Goal: Information Seeking & Learning: Learn about a topic

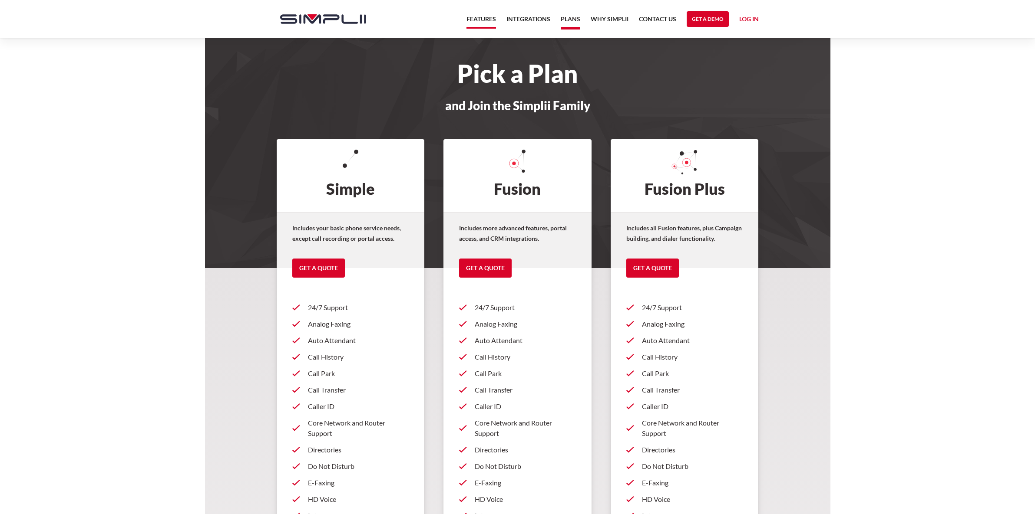
click at [479, 22] on link "Features" at bounding box center [481, 21] width 30 height 15
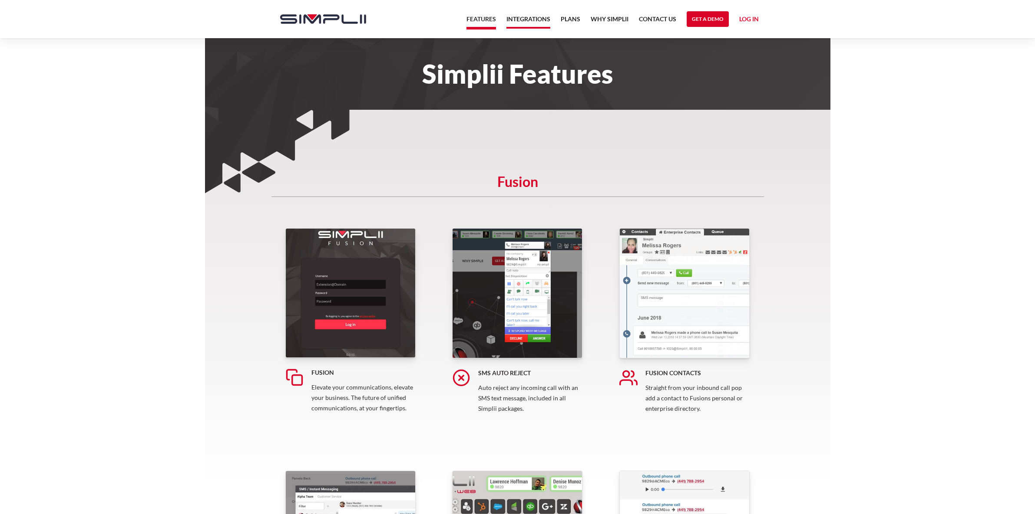
click at [524, 19] on link "Integrations" at bounding box center [528, 21] width 44 height 15
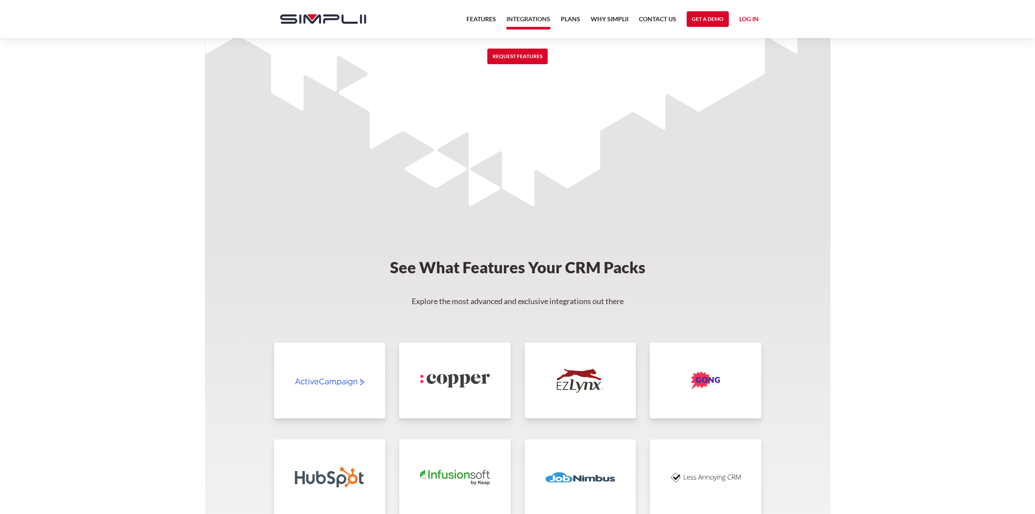
scroll to position [1607, 0]
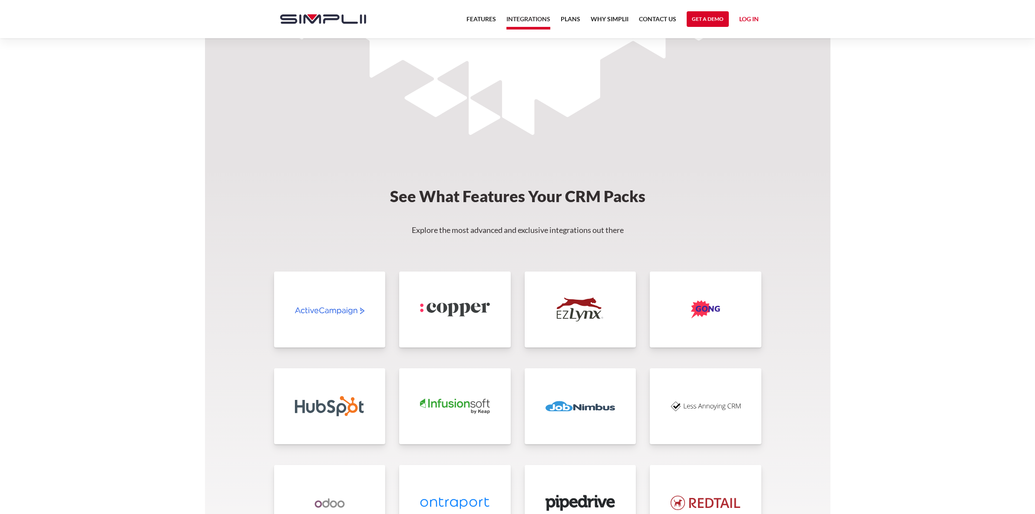
click at [682, 430] on link at bounding box center [705, 407] width 112 height 76
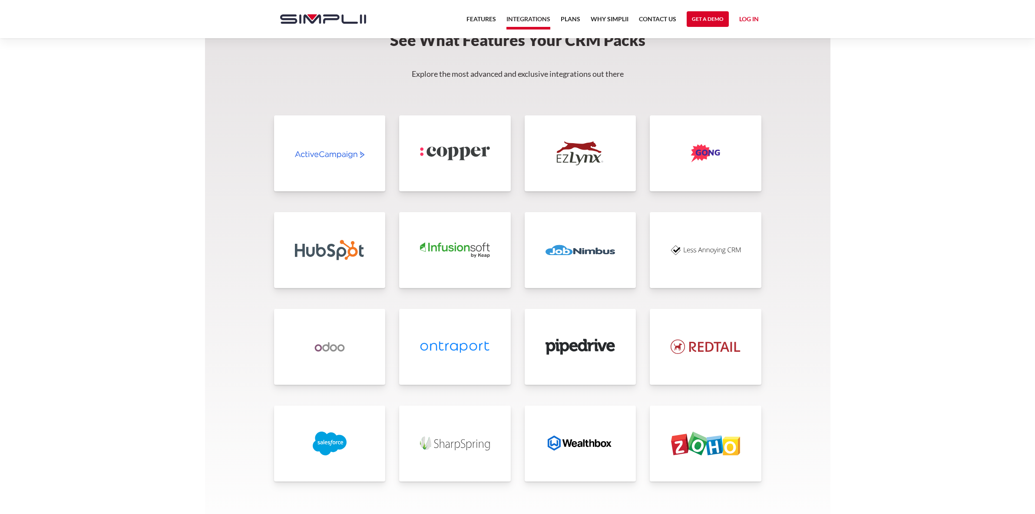
scroll to position [1769, 0]
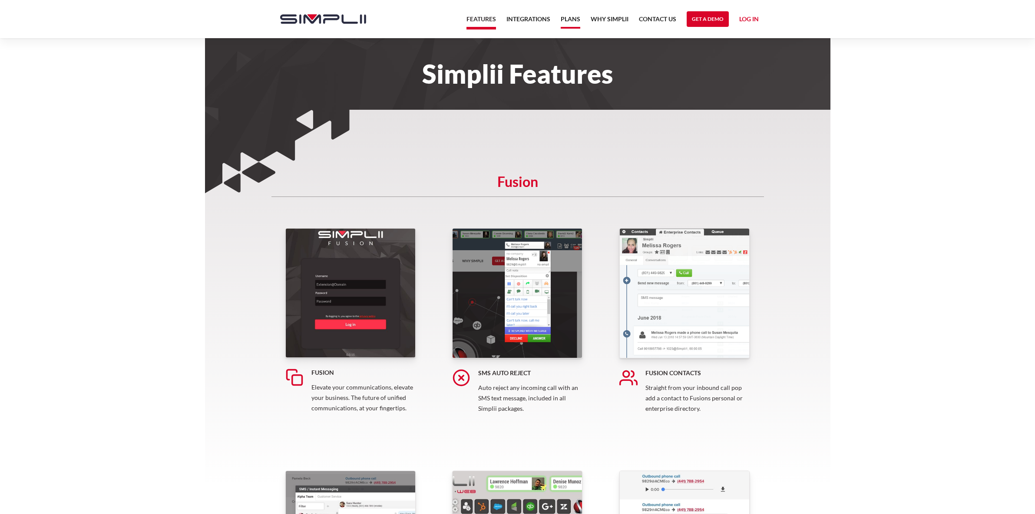
click at [562, 19] on link "Plans" at bounding box center [570, 21] width 20 height 15
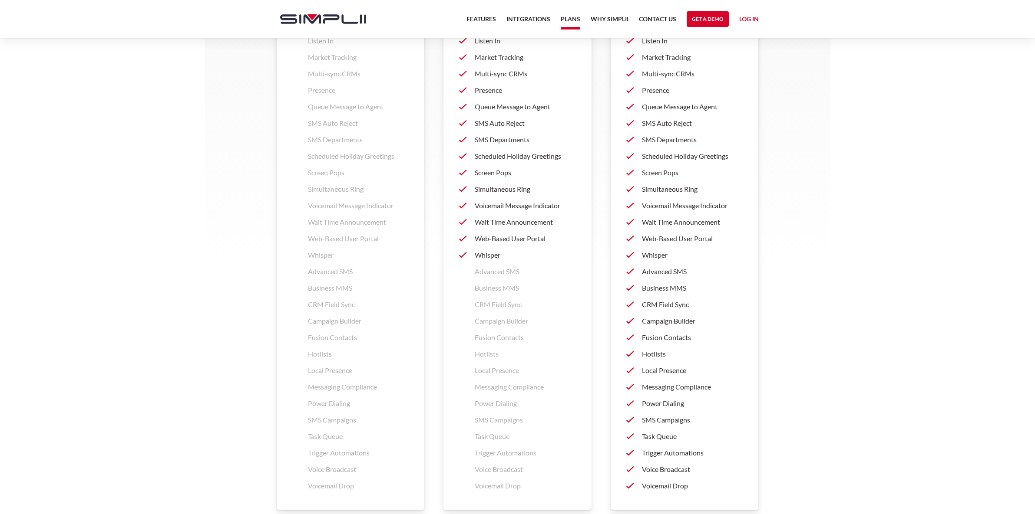
scroll to position [1134, 0]
click at [742, 16] on link "Log in" at bounding box center [749, 20] width 20 height 13
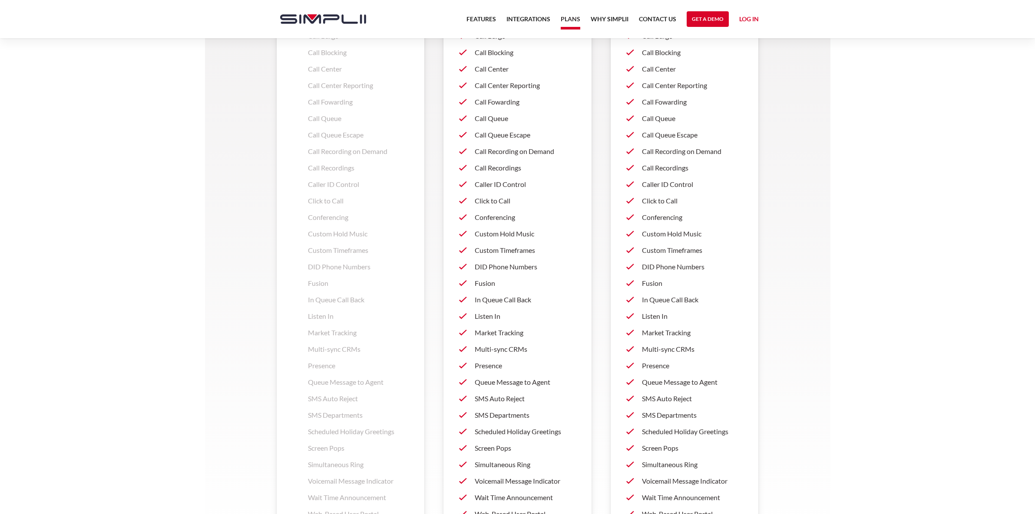
scroll to position [859, 0]
click at [620, 20] on link "Why Simplii" at bounding box center [609, 21] width 38 height 15
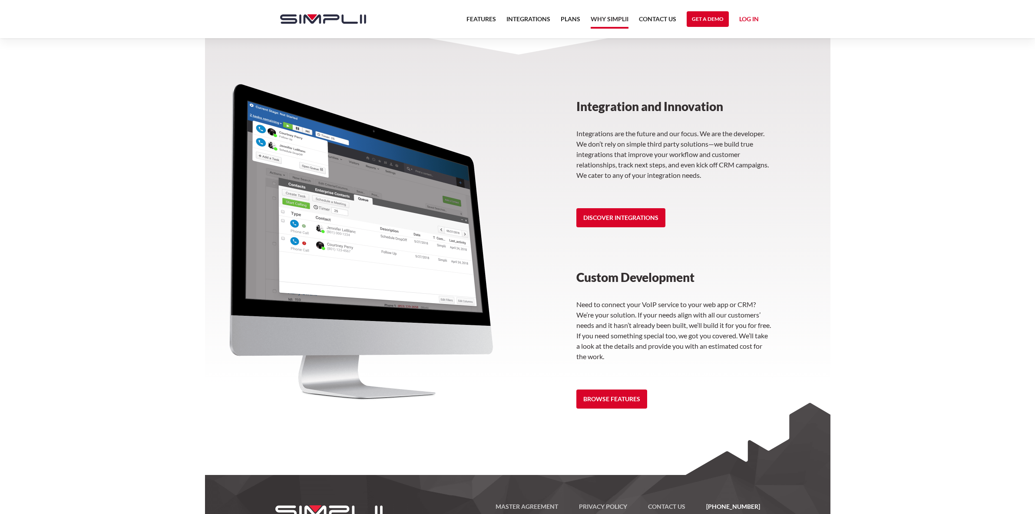
scroll to position [1096, 0]
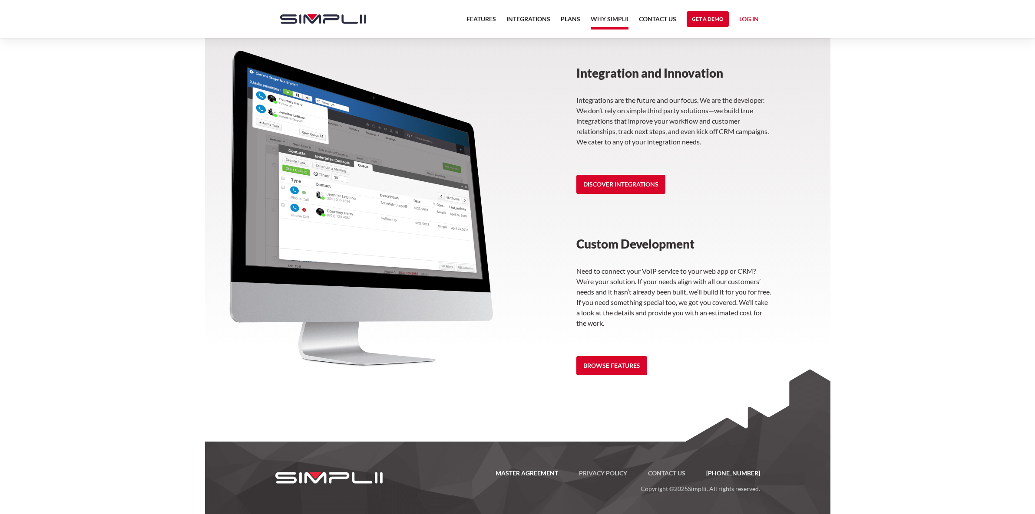
click at [550, 472] on link "Master Agreement" at bounding box center [526, 473] width 83 height 10
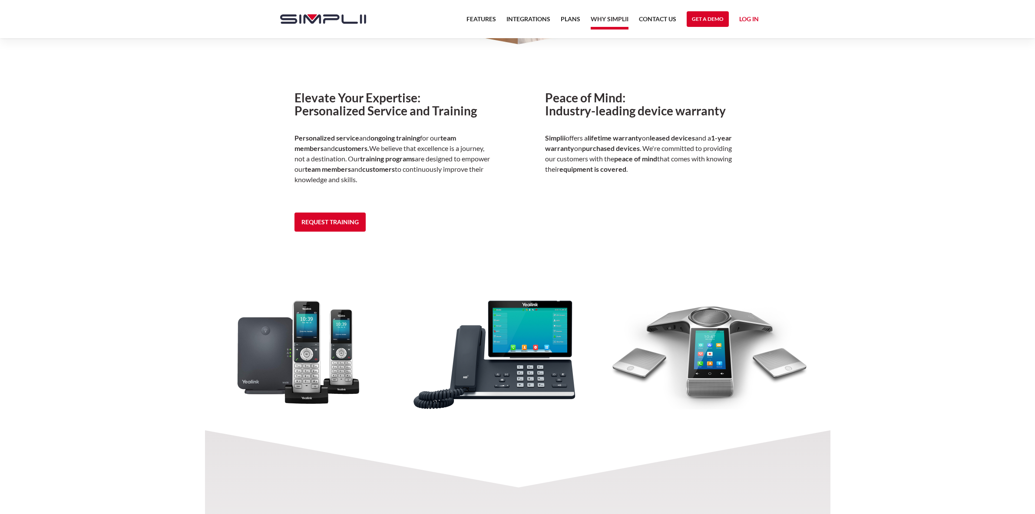
scroll to position [599, 0]
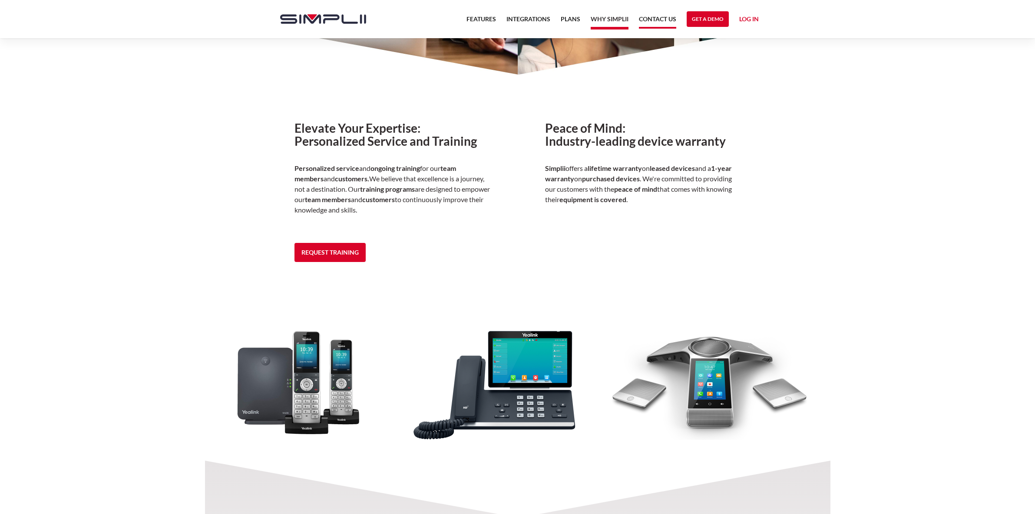
click at [649, 19] on link "Contact US" at bounding box center [657, 21] width 37 height 15
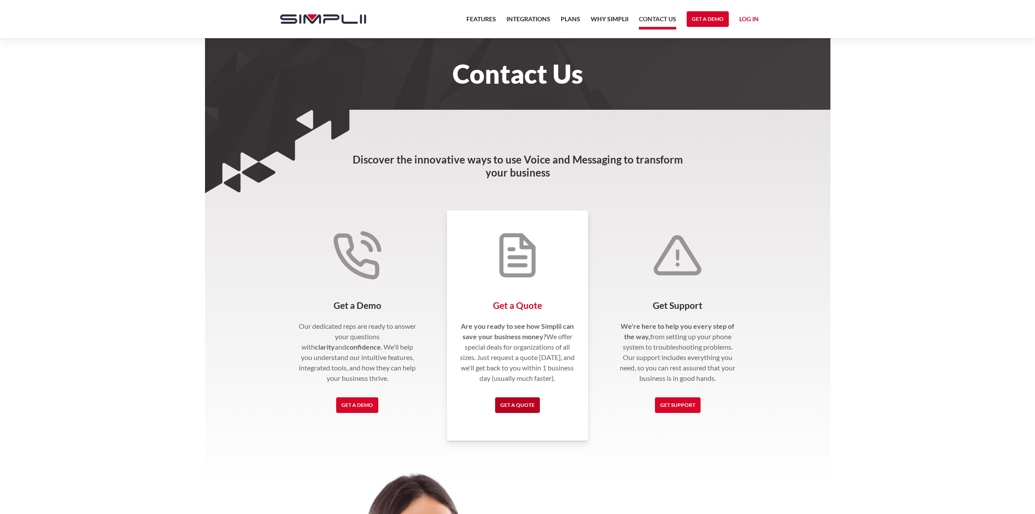
click at [515, 403] on link "Get a Quote" at bounding box center [517, 406] width 45 height 16
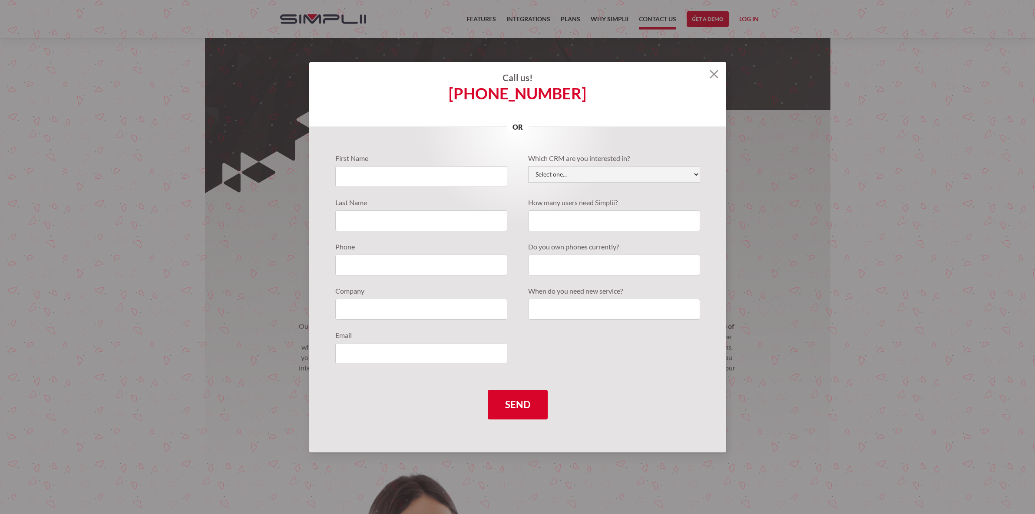
click at [725, 76] on section "Call us! (888) 787-7670 or First Name Last Name Phone Company Email Which CRM a…" at bounding box center [517, 257] width 1035 height 514
click at [718, 76] on h4 "Call us!" at bounding box center [517, 78] width 417 height 10
click at [713, 76] on img at bounding box center [713, 74] width 9 height 9
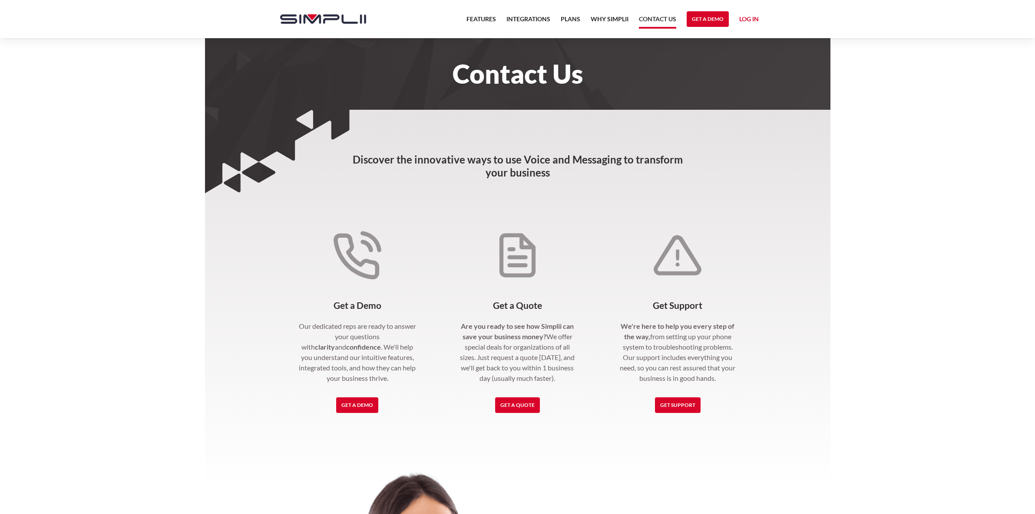
click at [653, 20] on link "Contact US" at bounding box center [657, 21] width 37 height 15
click at [653, 20] on link "Contact US" at bounding box center [657, 22] width 37 height 16
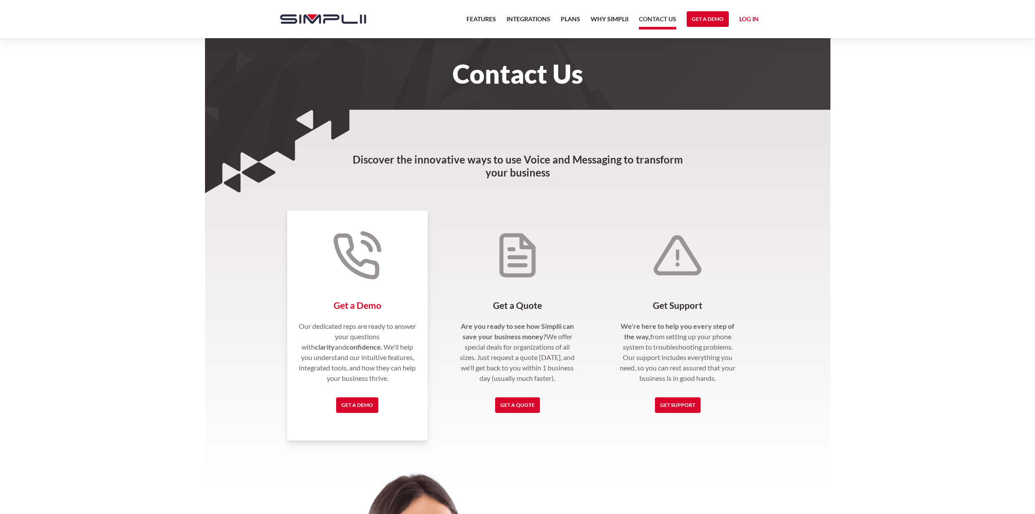
click at [318, 317] on div "Get a Demo Our dedicated reps are ready to answer your questions with clarity a…" at bounding box center [357, 326] width 141 height 231
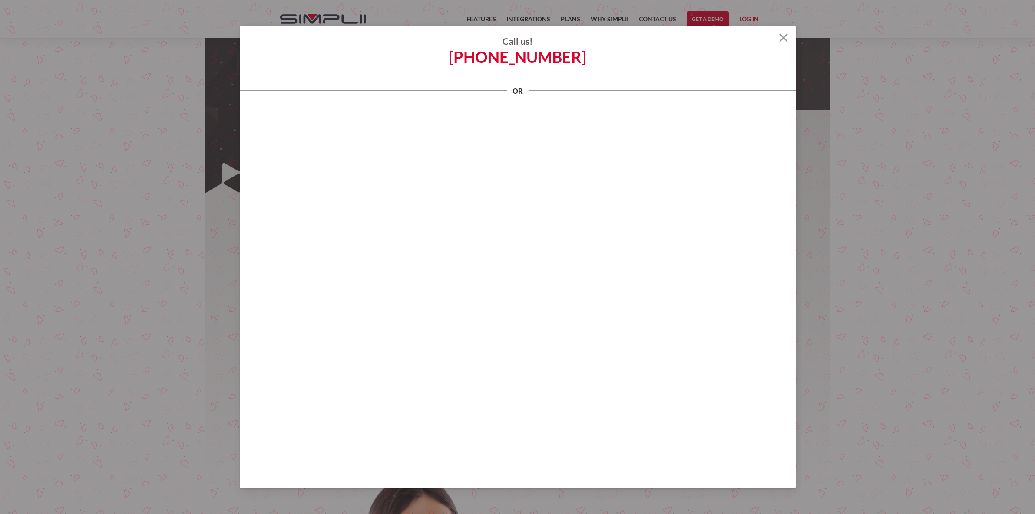
click at [782, 34] on img at bounding box center [783, 37] width 9 height 9
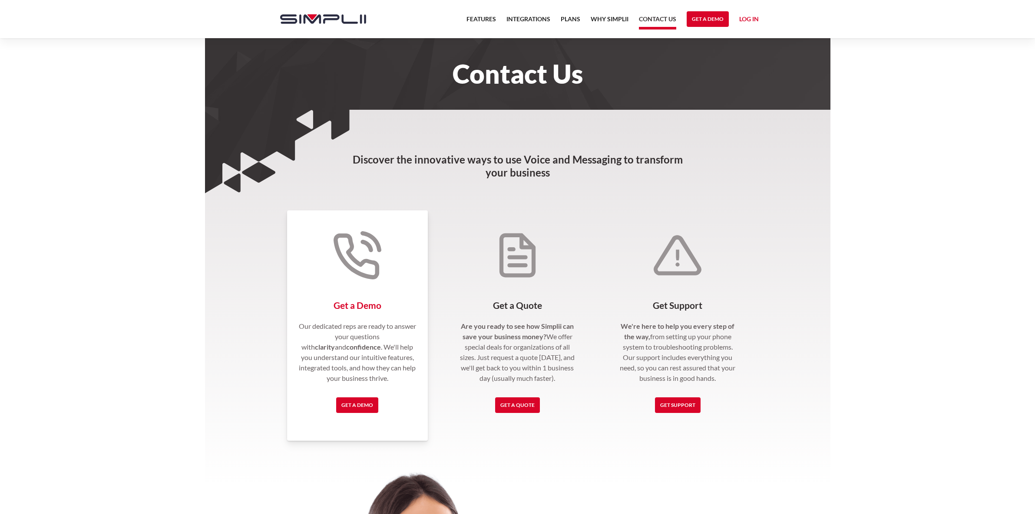
click at [412, 338] on p "Our dedicated reps are ready to answer your questions with clarity and confiden…" at bounding box center [357, 352] width 120 height 63
